Goal: Find specific fact: Find specific fact

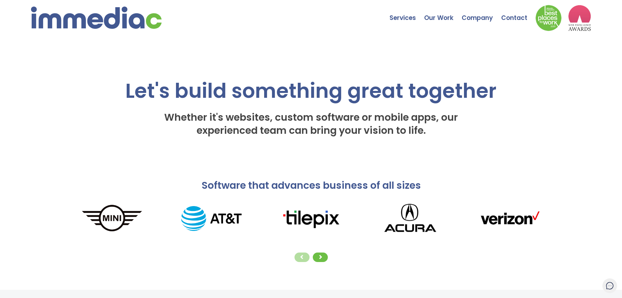
type input "#425891"
click at [313, 147] on div "Let's build something great together Whether it's websites, custom software or …" at bounding box center [311, 89] width 498 height 115
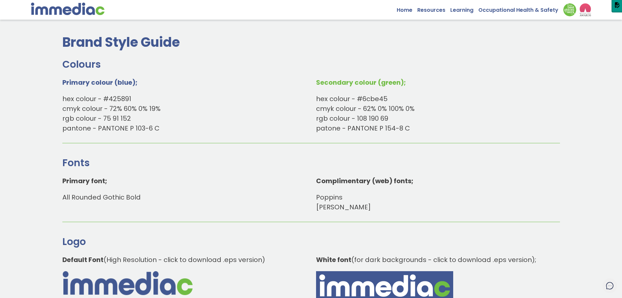
scroll to position [98, 0]
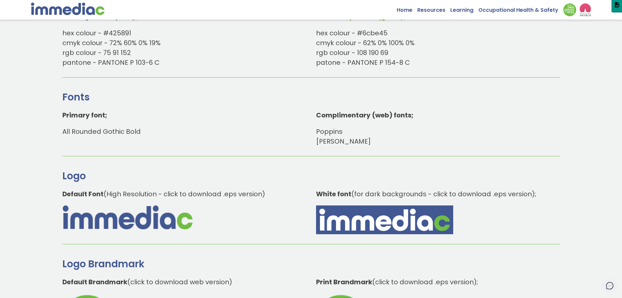
click at [346, 218] on img at bounding box center [385, 219] width 131 height 22
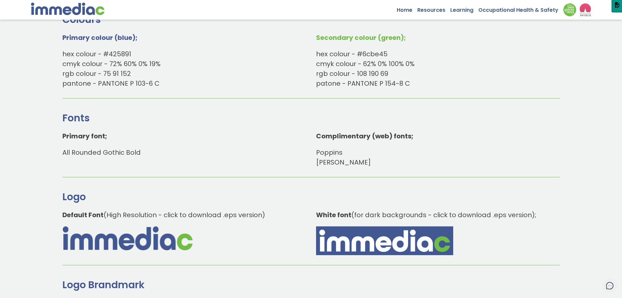
scroll to position [65, 0]
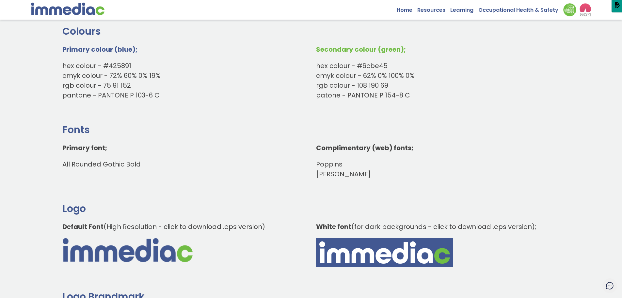
click at [379, 65] on li "hex colour - #6cbe45" at bounding box center [435, 66] width 239 height 10
copy li "6cbe45"
